Goal: Transaction & Acquisition: Purchase product/service

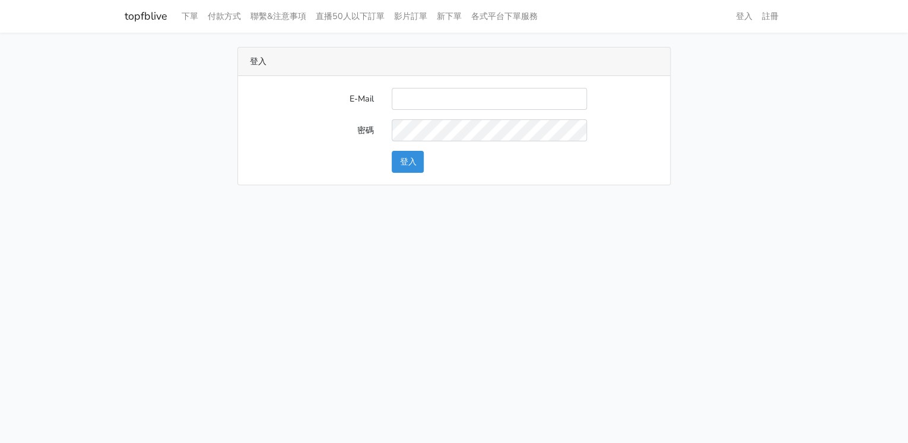
type input "[EMAIL_ADDRESS][DOMAIN_NAME]"
click at [411, 161] on button "登入" at bounding box center [408, 162] width 32 height 22
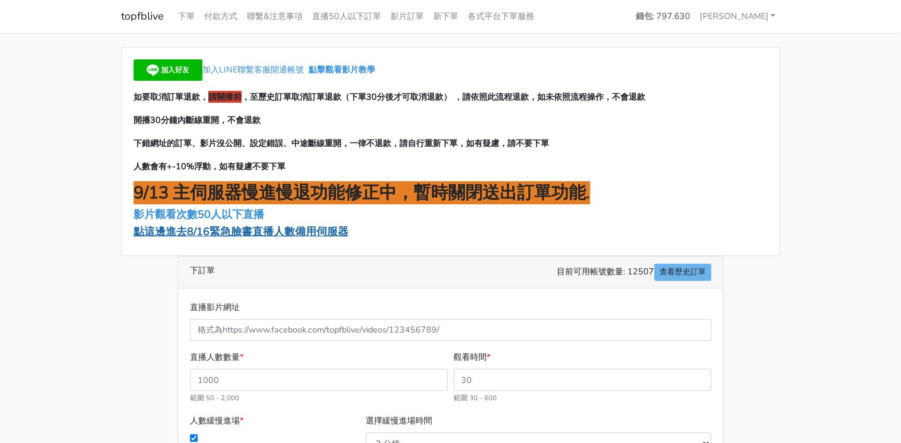
click at [258, 231] on span "點這邊進去8/16緊急臉書直播人數備用伺服器" at bounding box center [241, 231] width 215 height 14
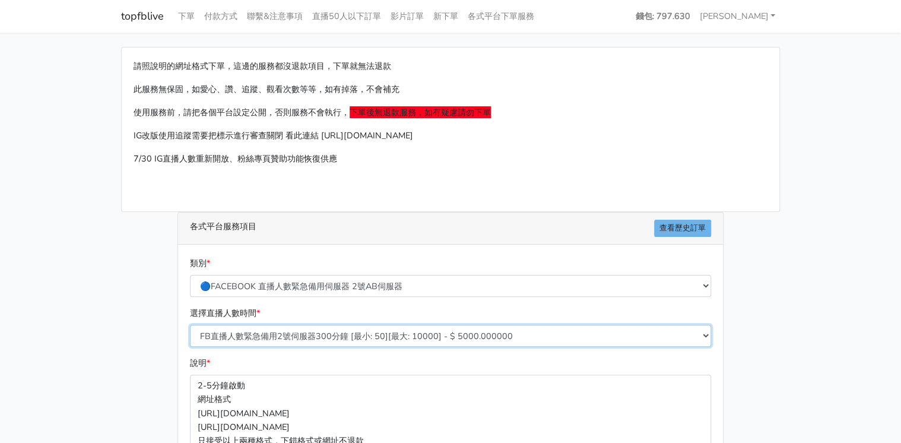
click at [399, 332] on select "FB直播人數緊急備用2號伺服器300分鐘 [最小: 50][最大: 10000] - $ 5000.000000 FB直播人數緊急備用2號伺服器60分鐘 [最…" at bounding box center [450, 336] width 521 height 22
select select "573"
click at [190, 325] on select "FB直播人數緊急備用2號伺服器300分鐘 [最小: 50][最大: 10000] - $ 5000.000000 FB直播人數緊急備用2號伺服器60分鐘 [最…" at bounding box center [450, 336] width 521 height 22
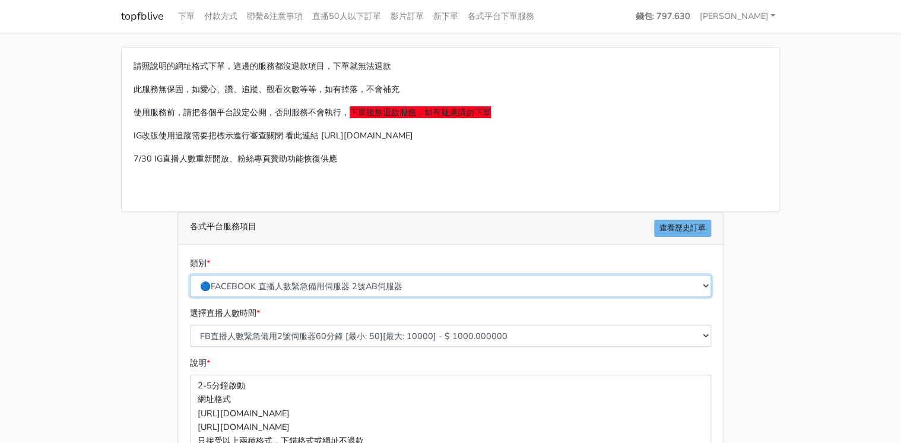
click at [362, 288] on select "🔵FACEBOOK 直播人數緊急備用伺服器 2號AB伺服器 🔵FACEBOOK 網軍專用貼文留言 安全保密 🔵9/30 FACEBOOK 直播人數緩慢進場緩慢…" at bounding box center [450, 286] width 521 height 22
select select "🔵9/30 FACEBOOK 直播人數緩慢進場緩慢退場 台灣獨家"
click at [190, 275] on select "🔵FACEBOOK 直播人數緊急備用伺服器 2號AB伺服器 🔵FACEBOOK 網軍專用貼文留言 安全保密 🔵9/30 FACEBOOK 直播人數緩慢進場緩慢…" at bounding box center [450, 286] width 521 height 22
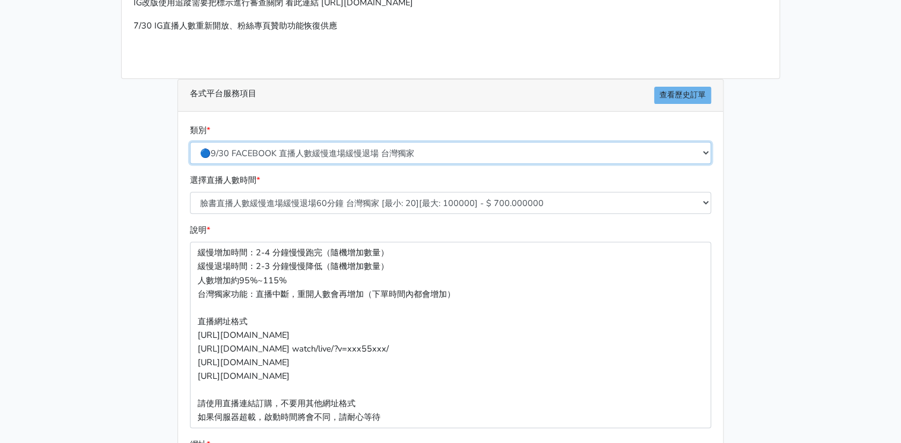
scroll to position [285, 0]
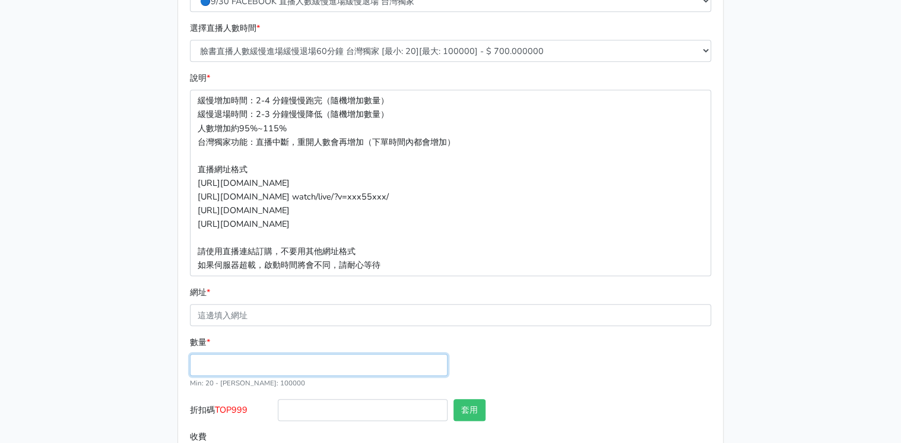
click at [281, 364] on input "數量 *" at bounding box center [319, 365] width 258 height 22
type input "2"
type input "100"
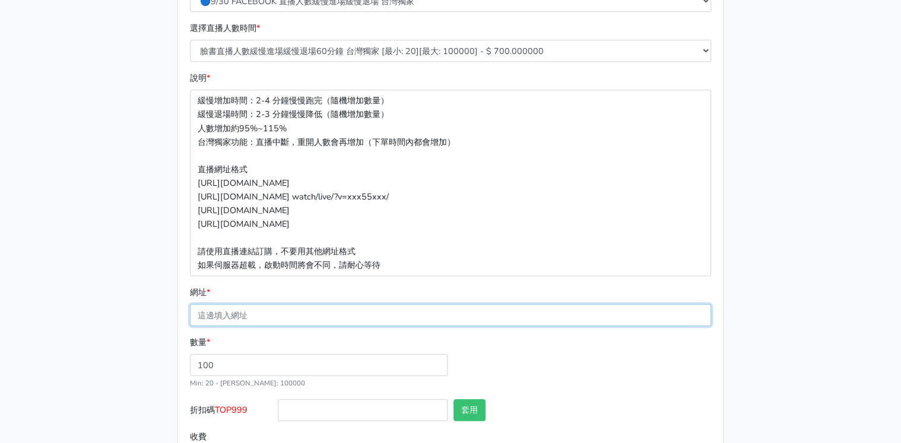
type input "70.000"
click at [255, 313] on input "網址 *" at bounding box center [450, 315] width 521 height 22
click at [267, 315] on input "網址 *" at bounding box center [450, 315] width 521 height 22
paste input "[URL][DOMAIN_NAME]"
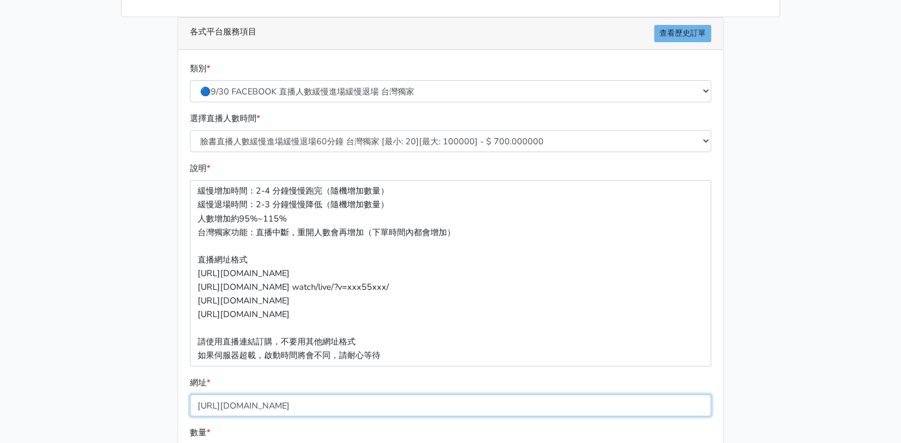
scroll to position [337, 0]
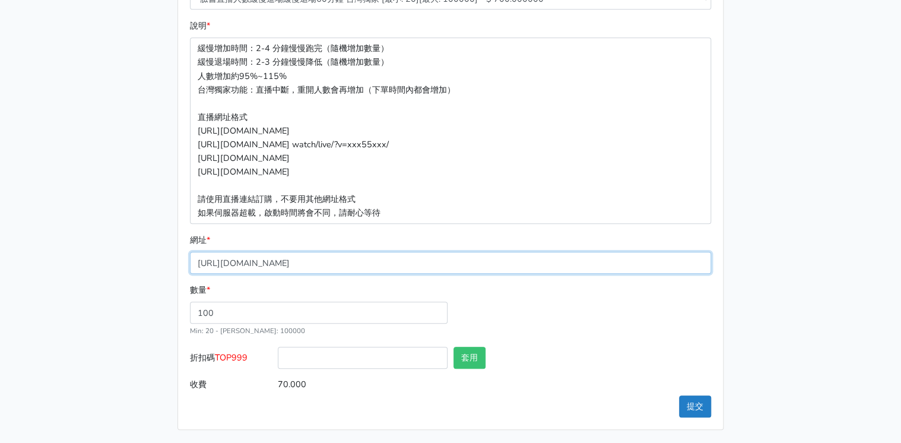
type input "[URL][DOMAIN_NAME]"
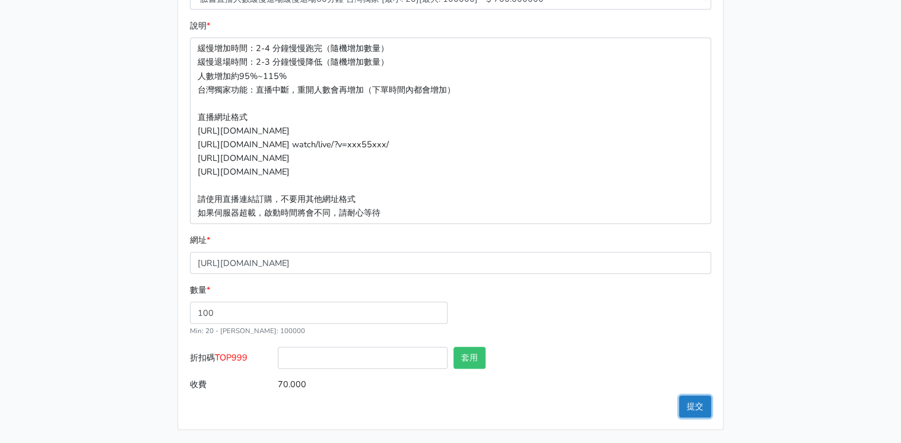
click at [700, 408] on button "提交" at bounding box center [695, 406] width 32 height 22
